Goal: Information Seeking & Learning: Learn about a topic

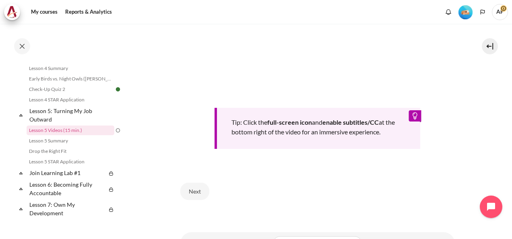
scroll to position [340, 0]
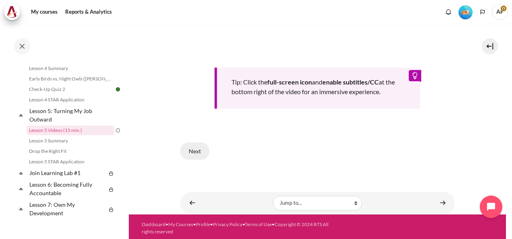
click at [197, 148] on button "Next" at bounding box center [194, 150] width 29 height 17
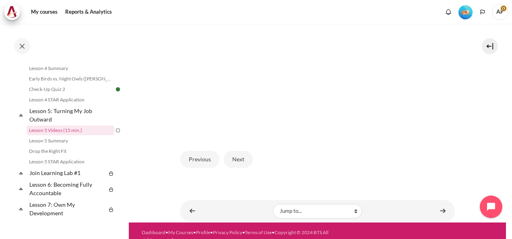
scroll to position [241, 0]
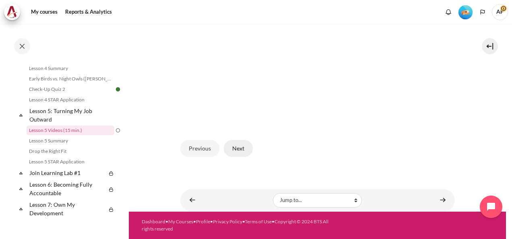
click at [237, 153] on button "Next" at bounding box center [238, 148] width 29 height 17
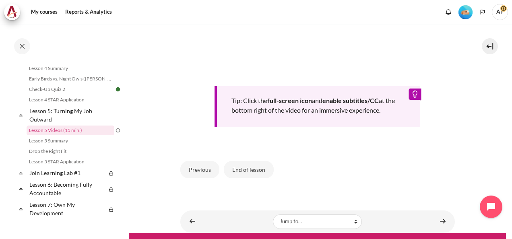
scroll to position [322, 0]
